Goal: Navigation & Orientation: Find specific page/section

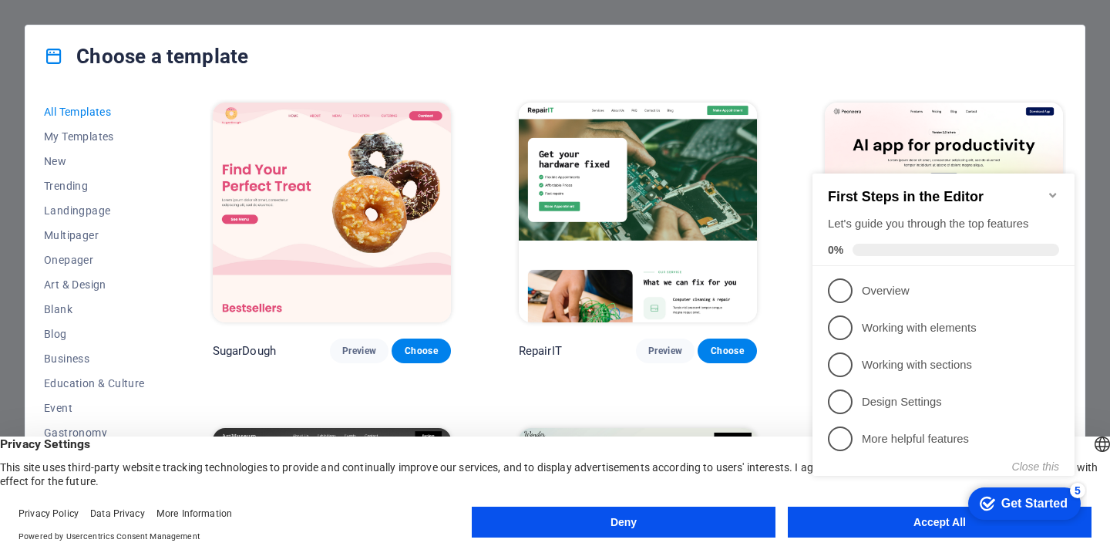
click at [606, 525] on button "Deny" at bounding box center [624, 521] width 304 height 31
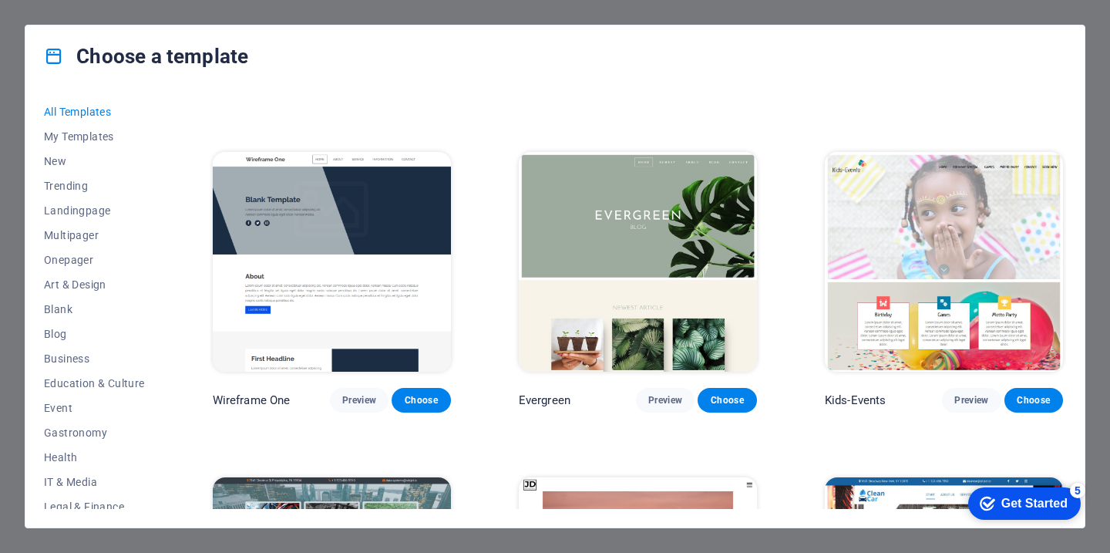
scroll to position [5516, 0]
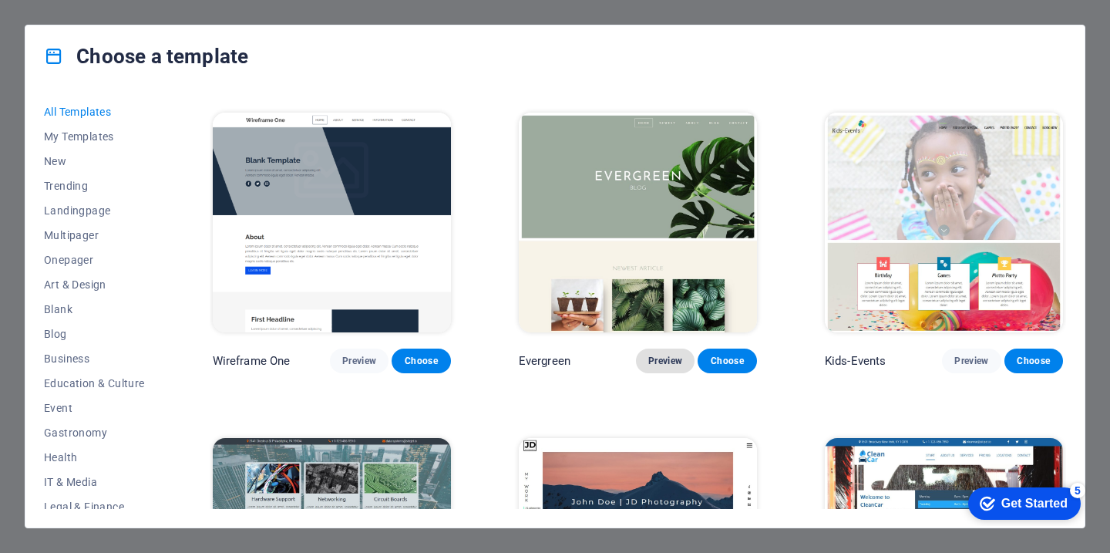
click at [665, 354] on span "Preview" at bounding box center [665, 360] width 34 height 12
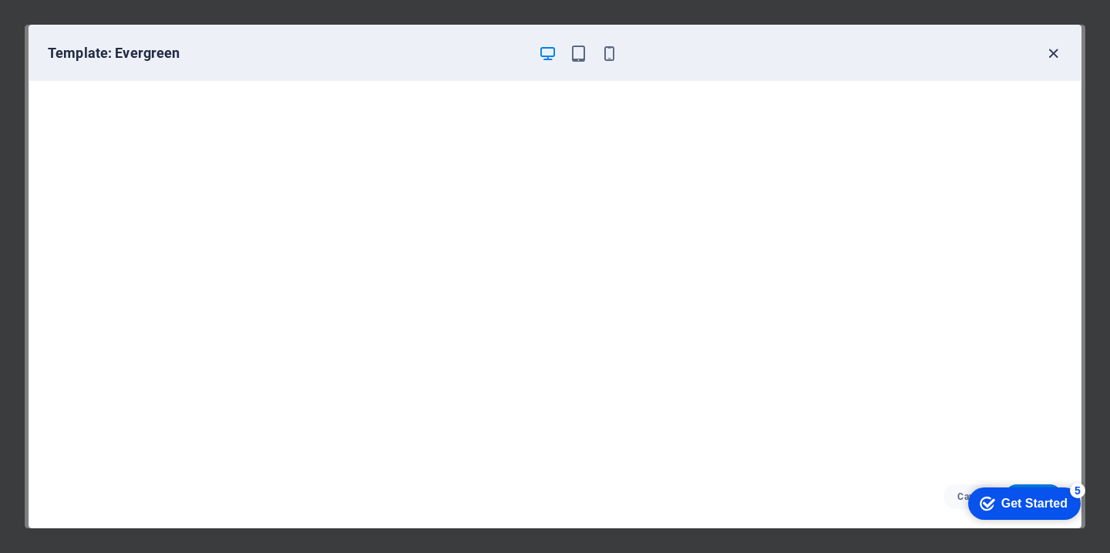
click at [1052, 56] on icon "button" at bounding box center [1053, 54] width 18 height 18
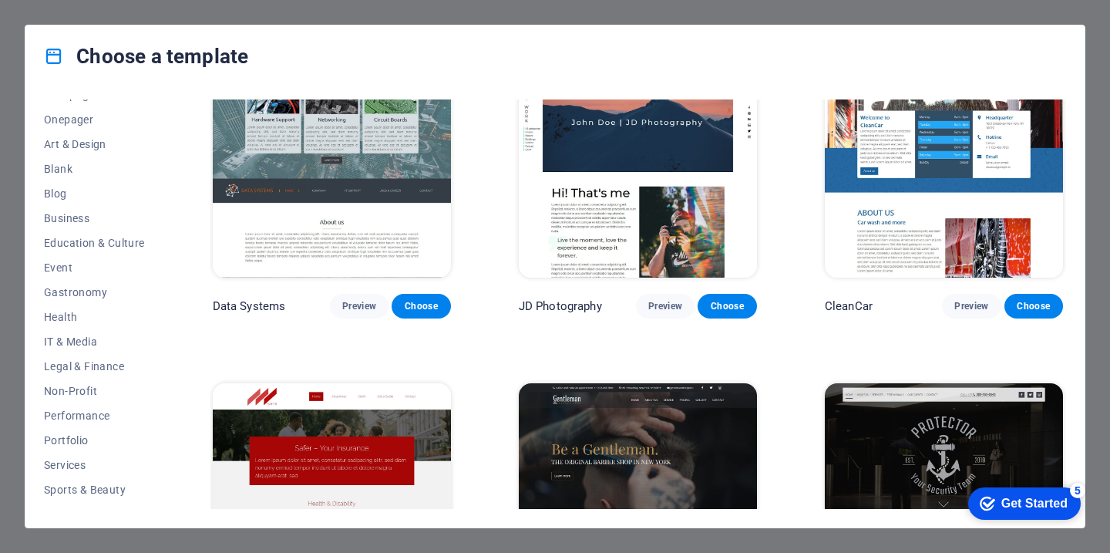
scroll to position [117, 0]
click at [69, 242] on span "Business" at bounding box center [94, 241] width 101 height 12
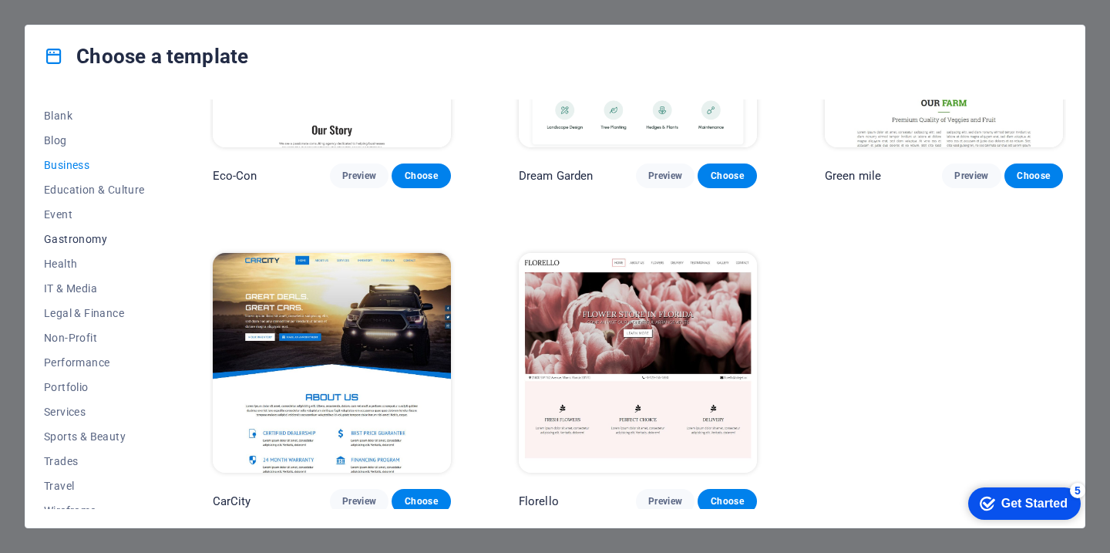
scroll to position [207, 0]
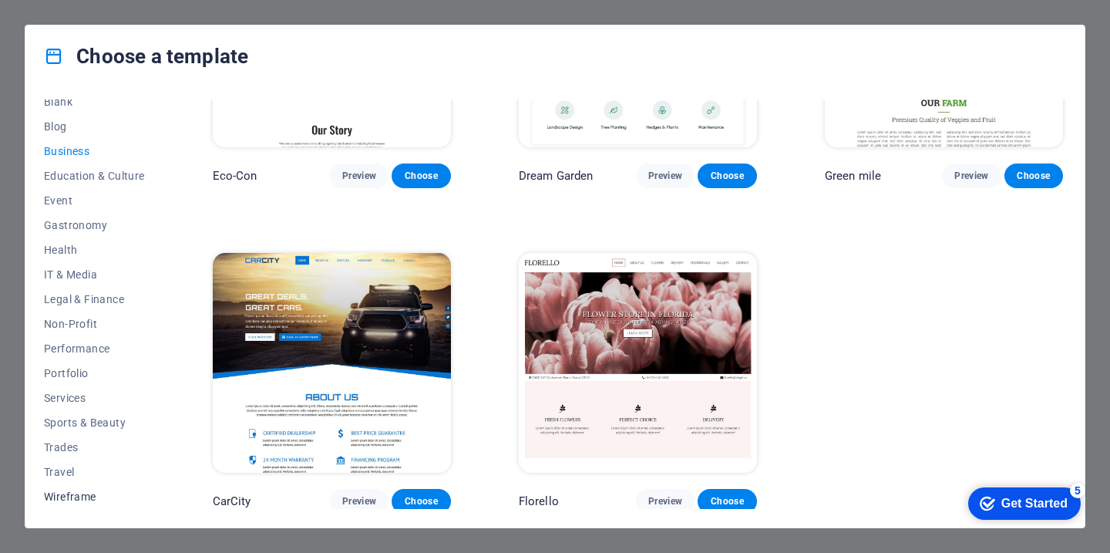
click at [64, 494] on span "Wireframe" at bounding box center [94, 496] width 101 height 12
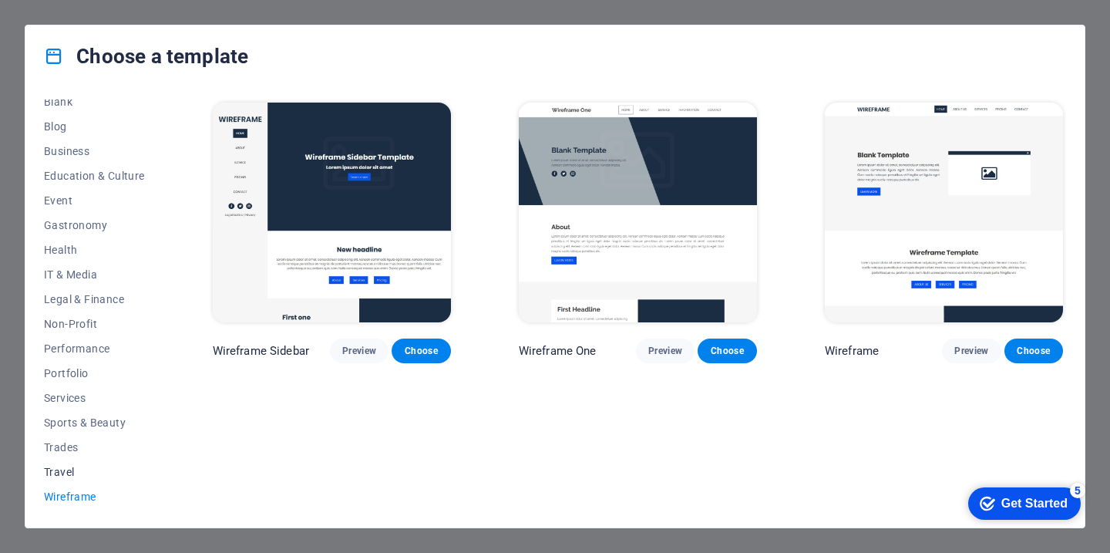
click at [59, 475] on span "Travel" at bounding box center [94, 471] width 101 height 12
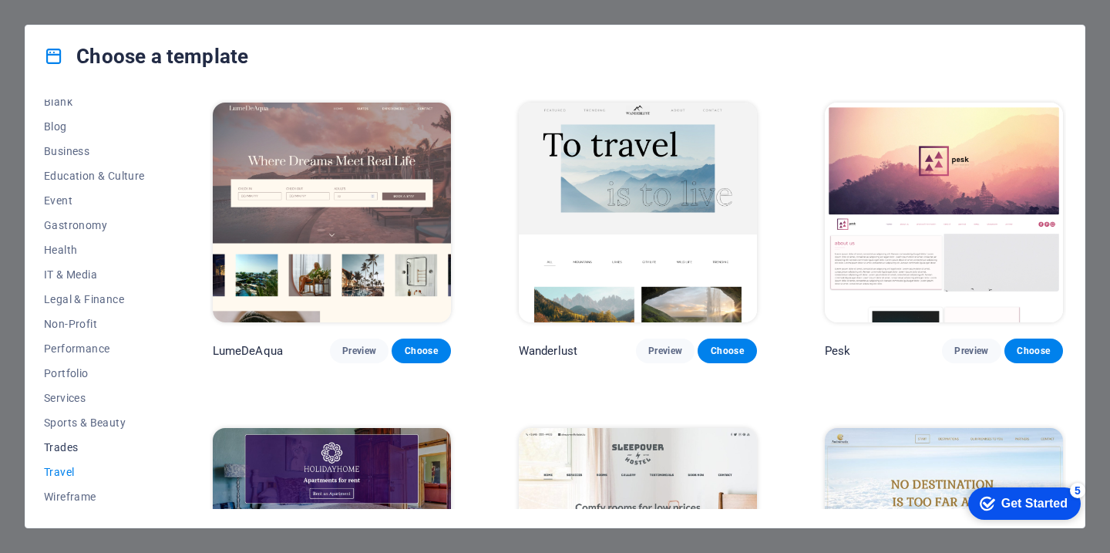
click at [62, 449] on span "Trades" at bounding box center [94, 447] width 101 height 12
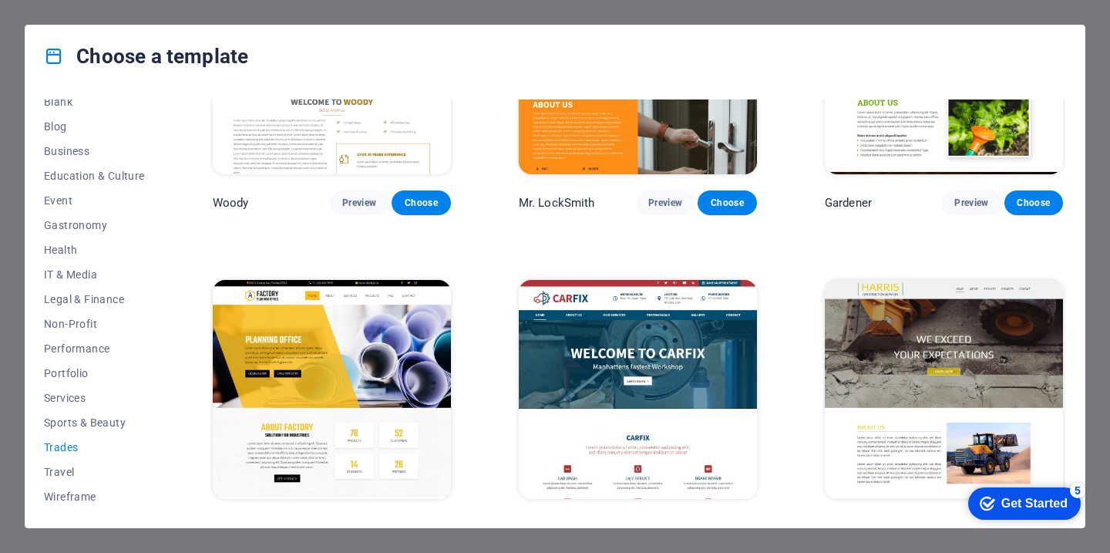
scroll to position [498, 0]
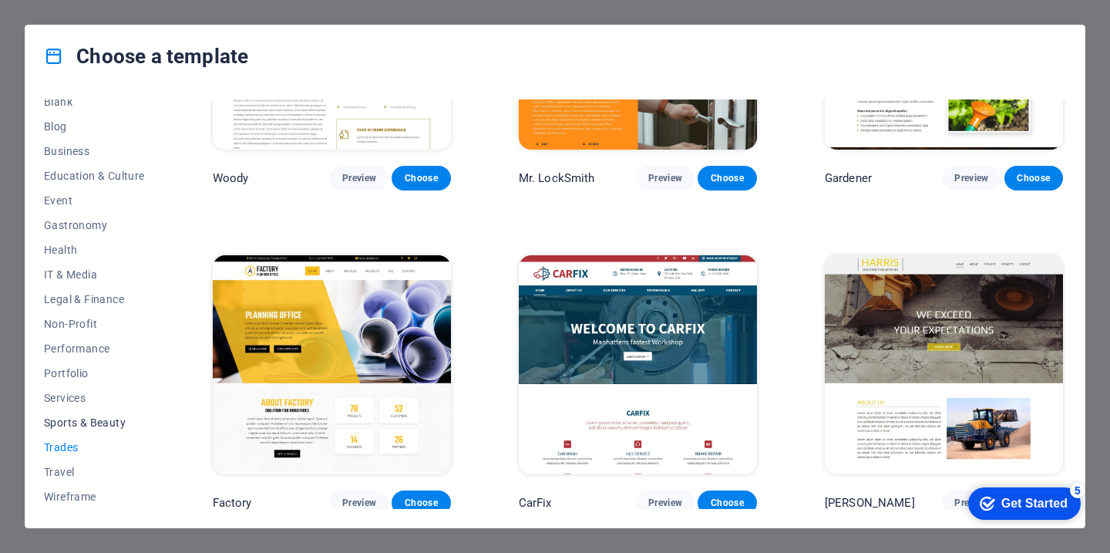
click at [106, 425] on span "Sports & Beauty" at bounding box center [94, 422] width 101 height 12
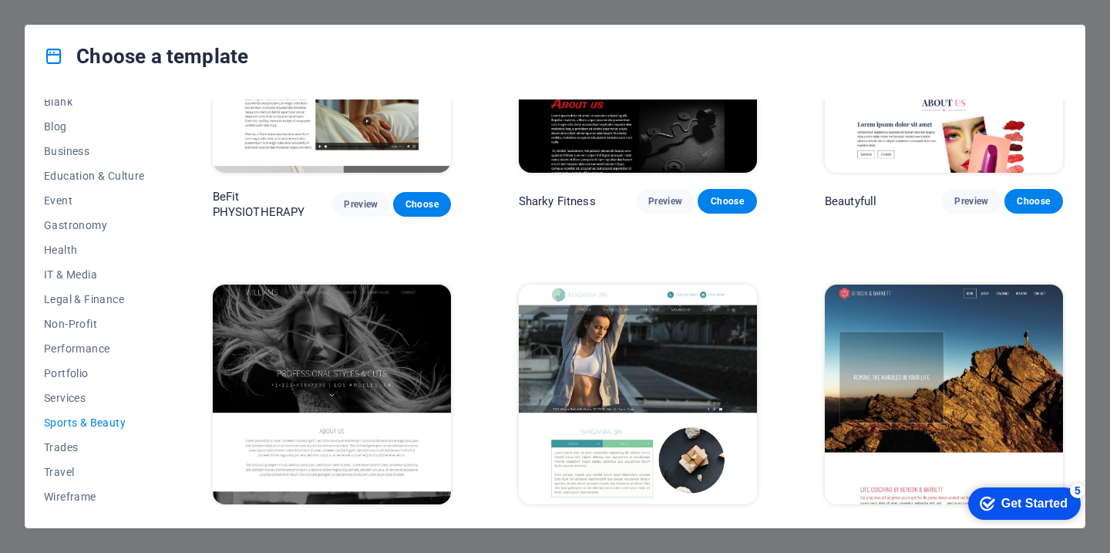
scroll to position [1150, 0]
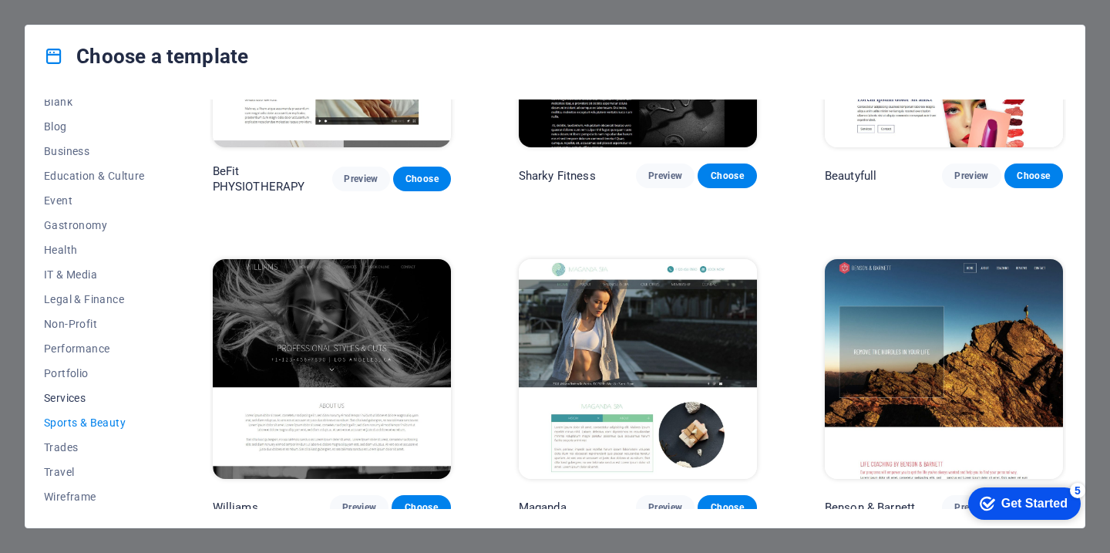
click at [82, 398] on span "Services" at bounding box center [94, 397] width 101 height 12
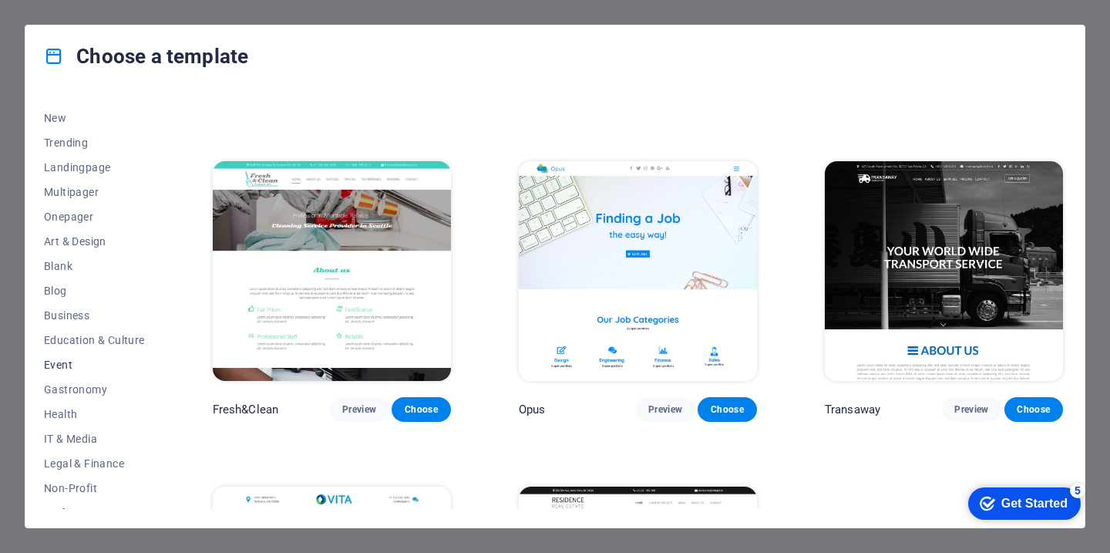
scroll to position [46, 0]
click at [81, 389] on span "Gastronomy" at bounding box center [94, 386] width 101 height 12
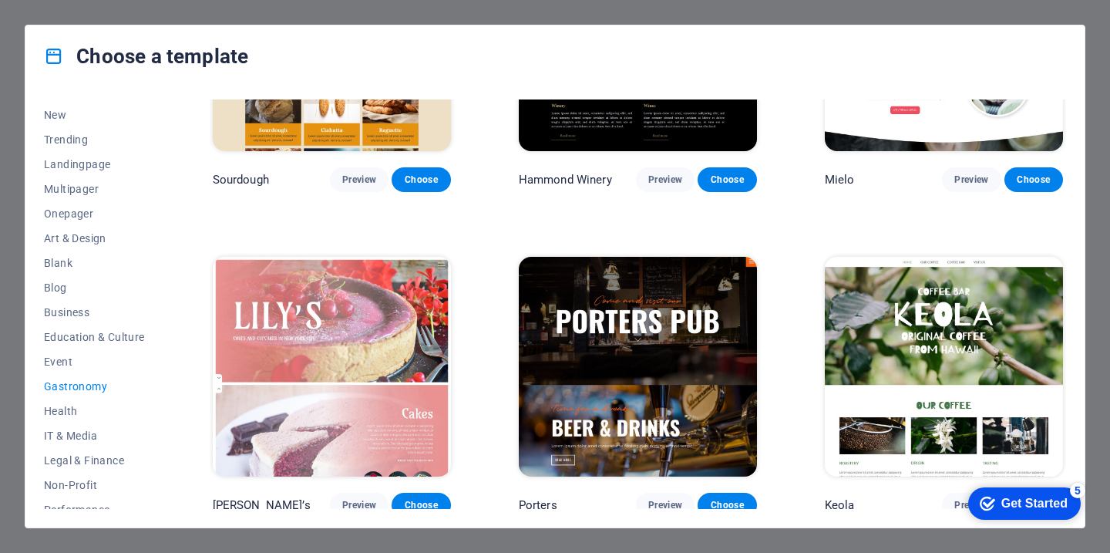
scroll to position [1137, 0]
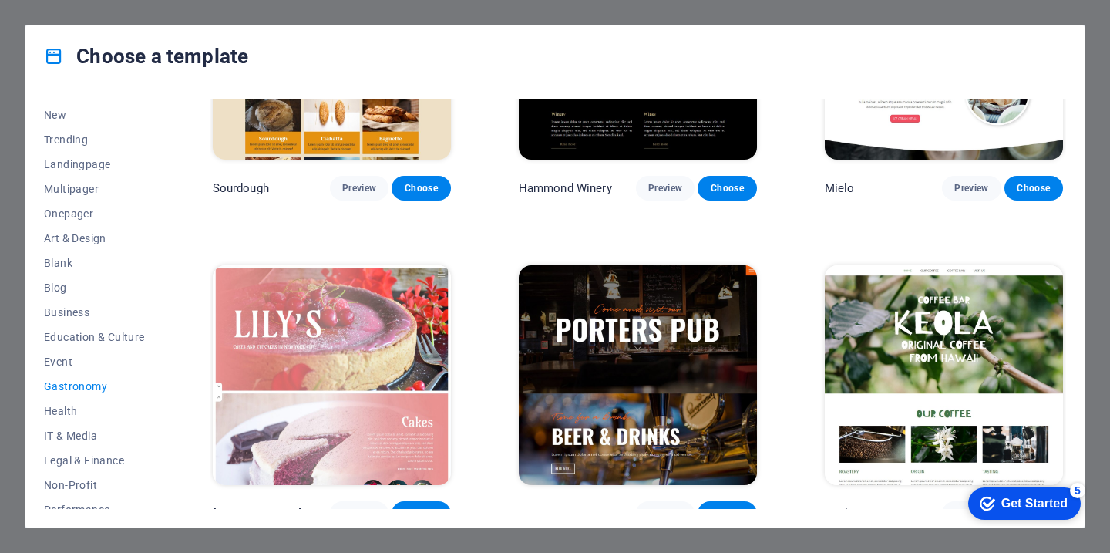
click at [973, 341] on img at bounding box center [944, 375] width 238 height 220
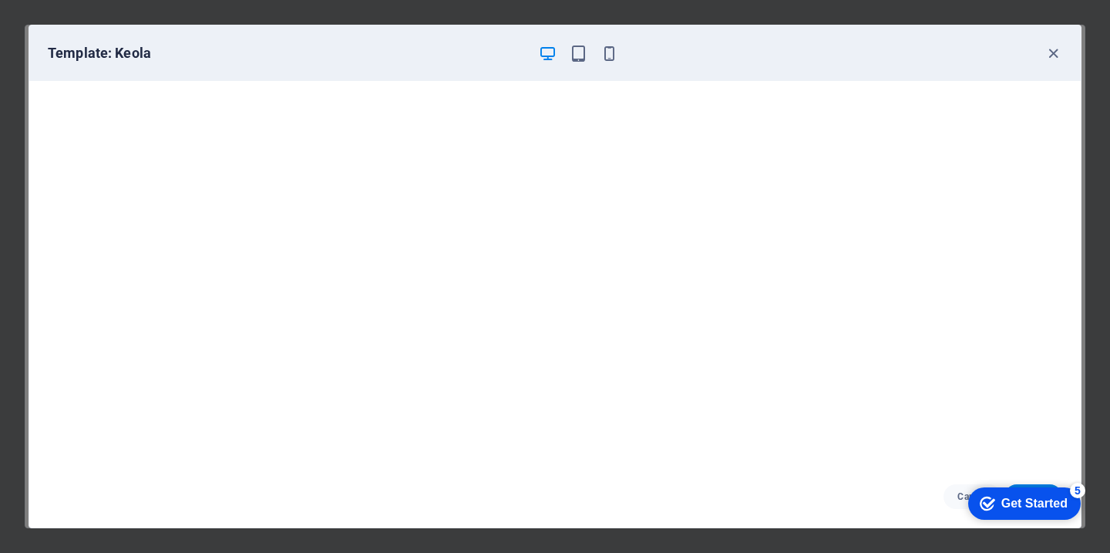
click at [927, 492] on div "Cancel Choose" at bounding box center [554, 496] width 1051 height 62
click at [1051, 49] on icon "button" at bounding box center [1053, 54] width 18 height 18
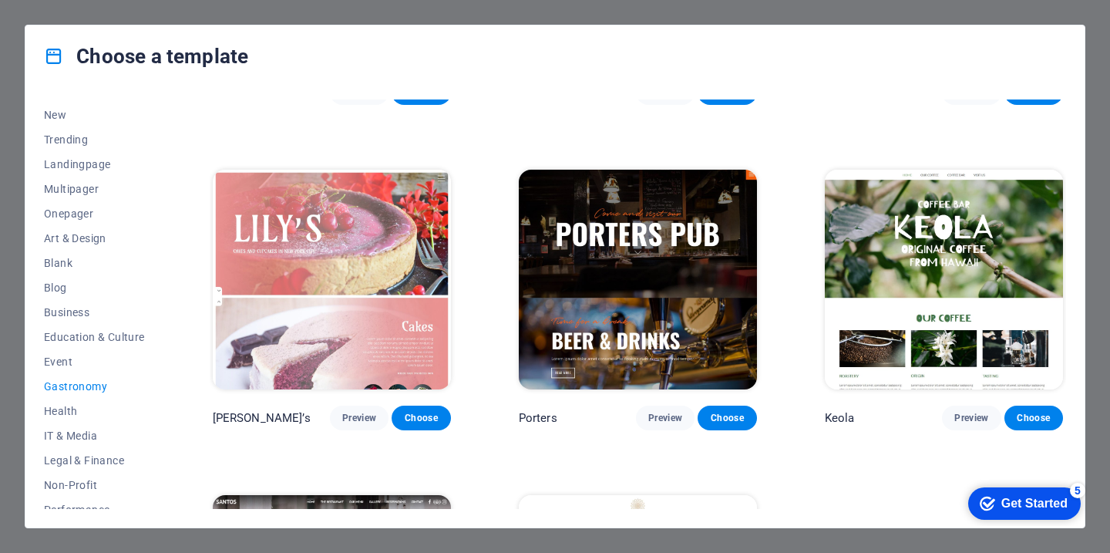
scroll to position [1244, 0]
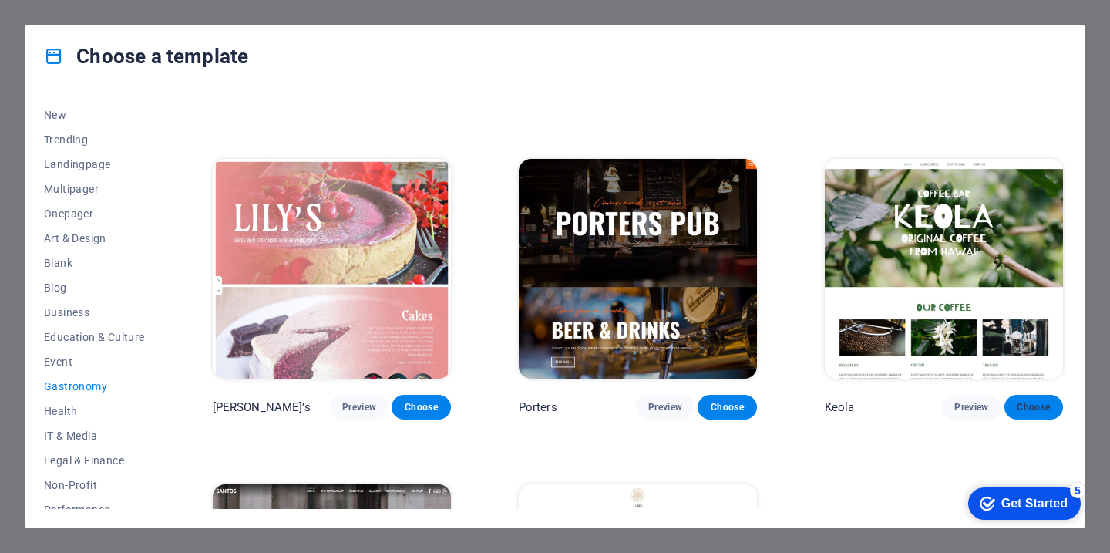
click at [1024, 401] on span "Choose" at bounding box center [1033, 407] width 34 height 12
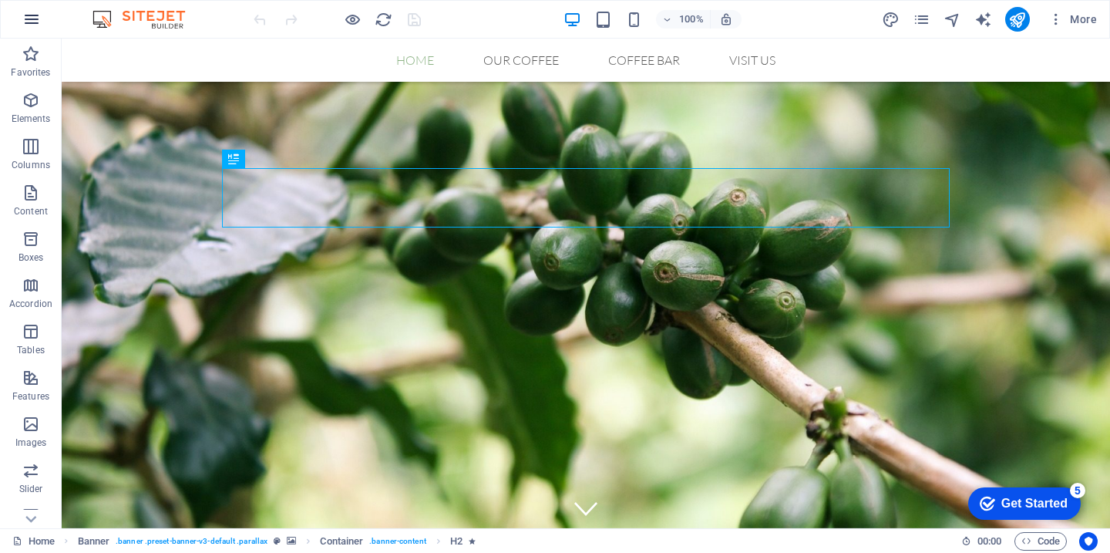
click at [39, 20] on icon "button" at bounding box center [31, 19] width 18 height 18
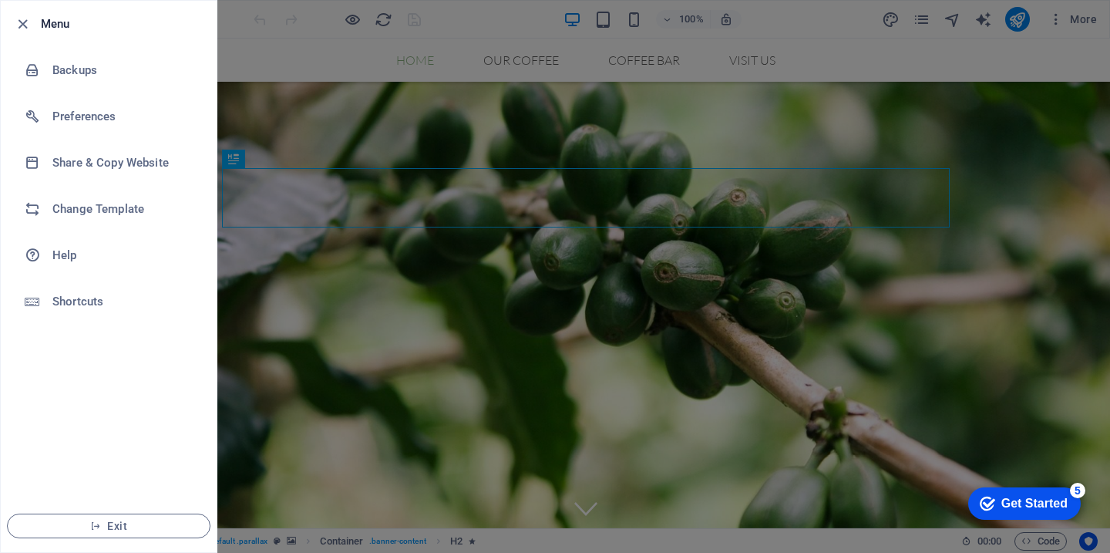
click at [41, 23] on h6 "Menu" at bounding box center [122, 24] width 163 height 18
click at [18, 24] on icon "button" at bounding box center [23, 24] width 18 height 18
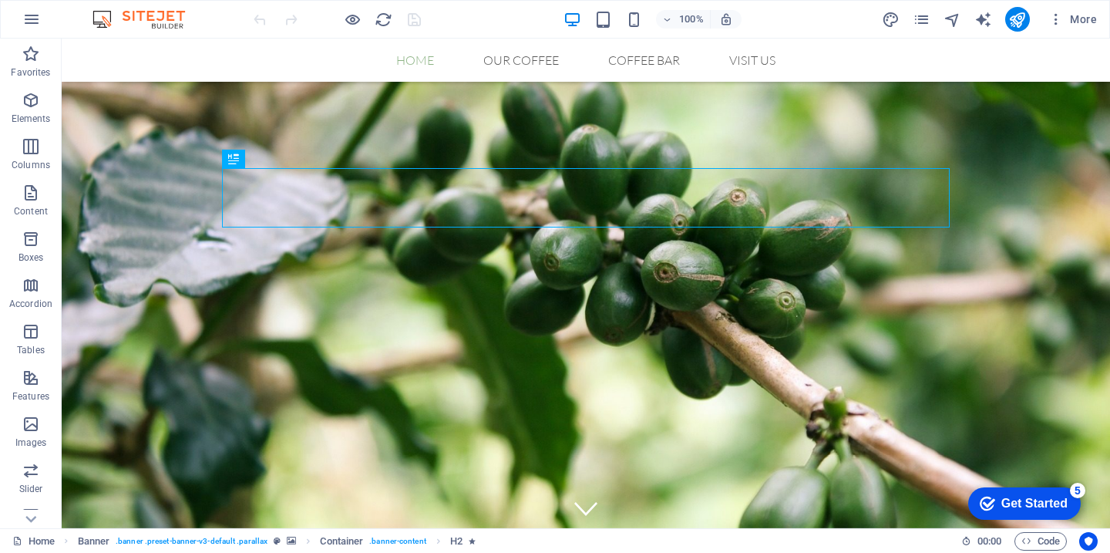
click at [259, 22] on div at bounding box center [336, 19] width 173 height 25
